Goal: Transaction & Acquisition: Purchase product/service

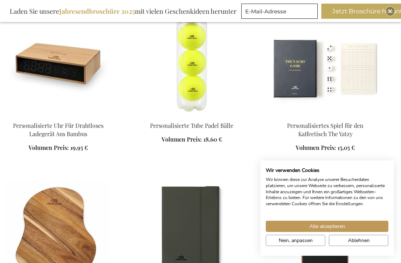
scroll to position [290, 0]
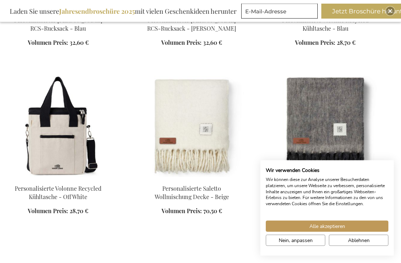
scroll to position [1420, 0]
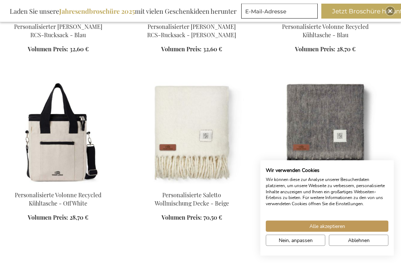
scroll to position [1417, 0]
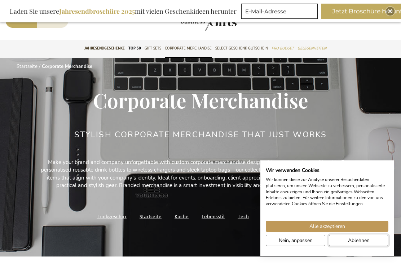
click at [368, 241] on span "Ablehnen" at bounding box center [359, 240] width 22 height 8
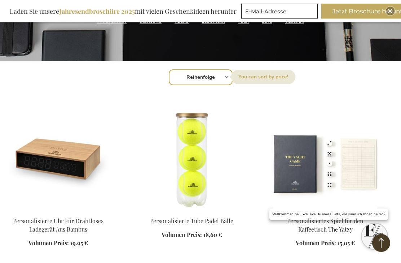
scroll to position [195, 0]
click at [226, 79] on select "Reihenfolge Best Sellers Am meisten angesehen [GEOGRAPHIC_DATA] Biggest Saving …" at bounding box center [201, 77] width 64 height 16
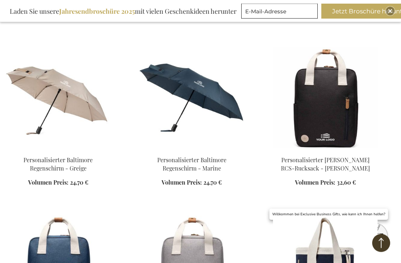
scroll to position [1119, 0]
click at [337, 124] on img at bounding box center [325, 97] width 105 height 101
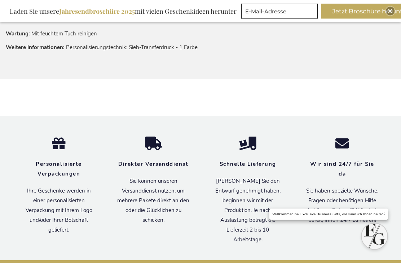
scroll to position [615, 0]
